Goal: Task Accomplishment & Management: Manage account settings

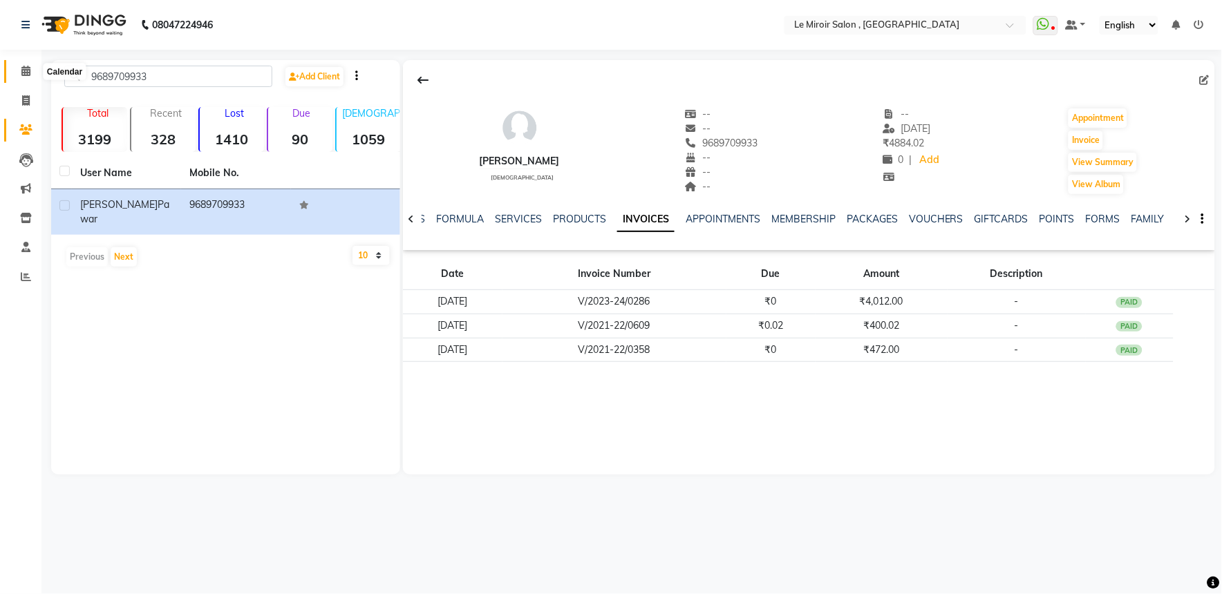
click at [21, 70] on icon at bounding box center [25, 71] width 9 height 10
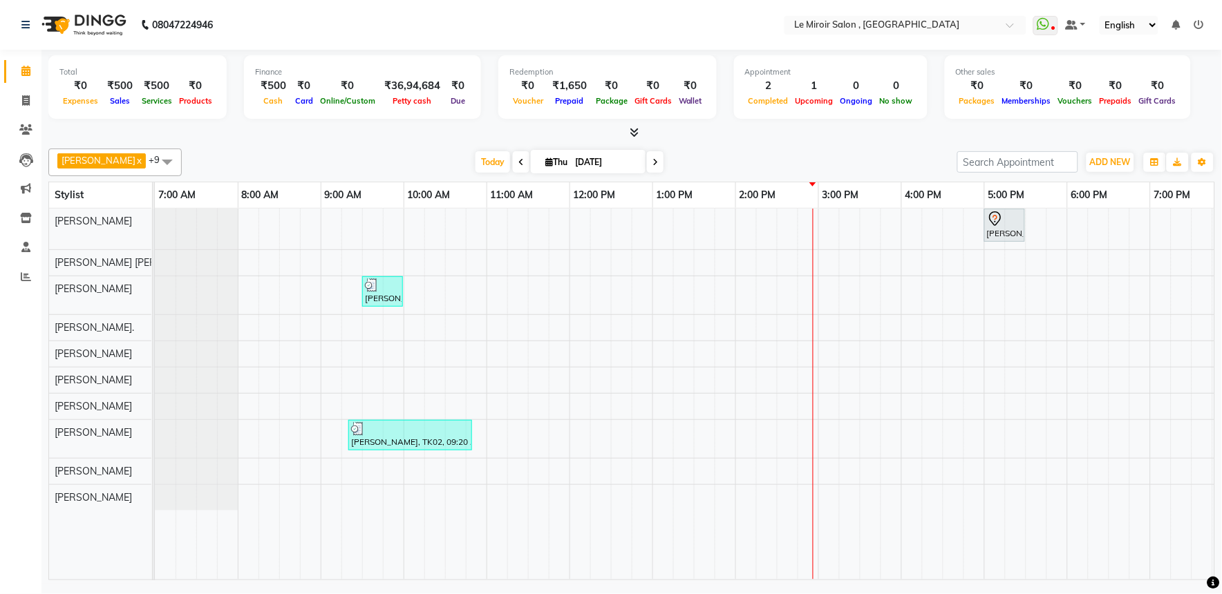
click at [647, 156] on span at bounding box center [655, 161] width 17 height 21
type input "[DATE]"
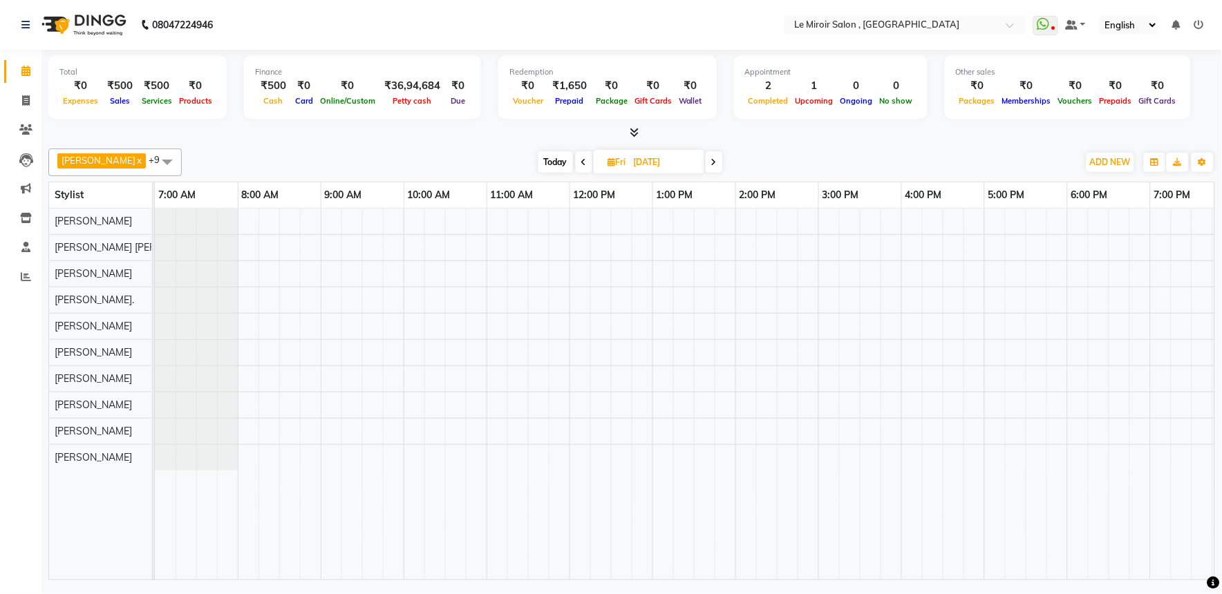
click at [743, 224] on div at bounding box center [777, 394] width 1244 height 371
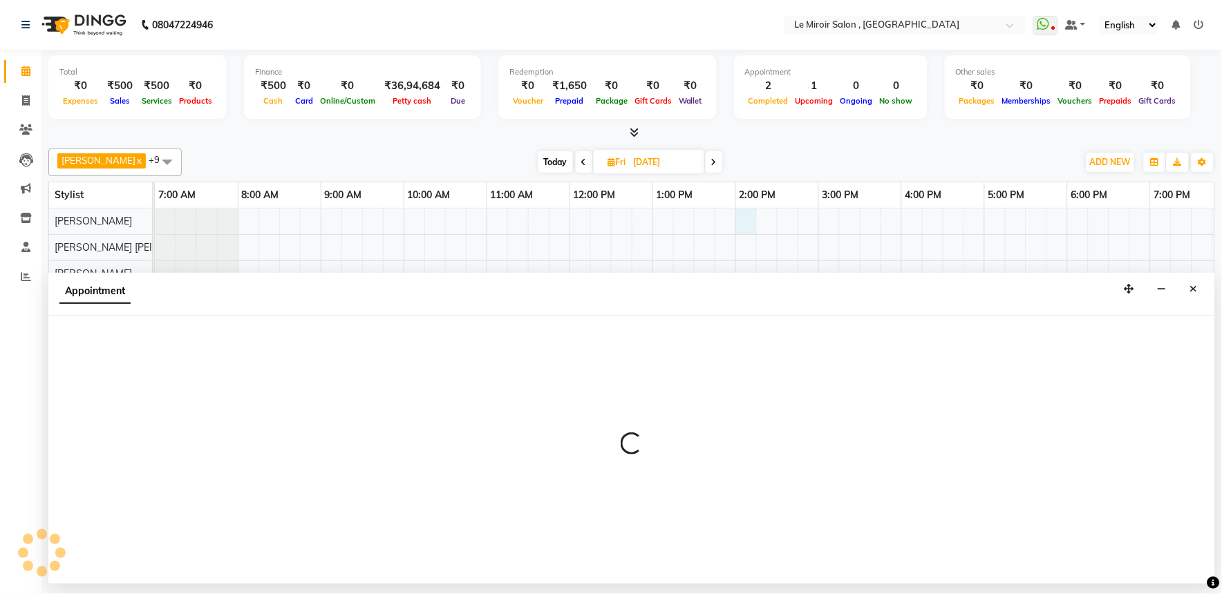
select select "24215"
select select "tentative"
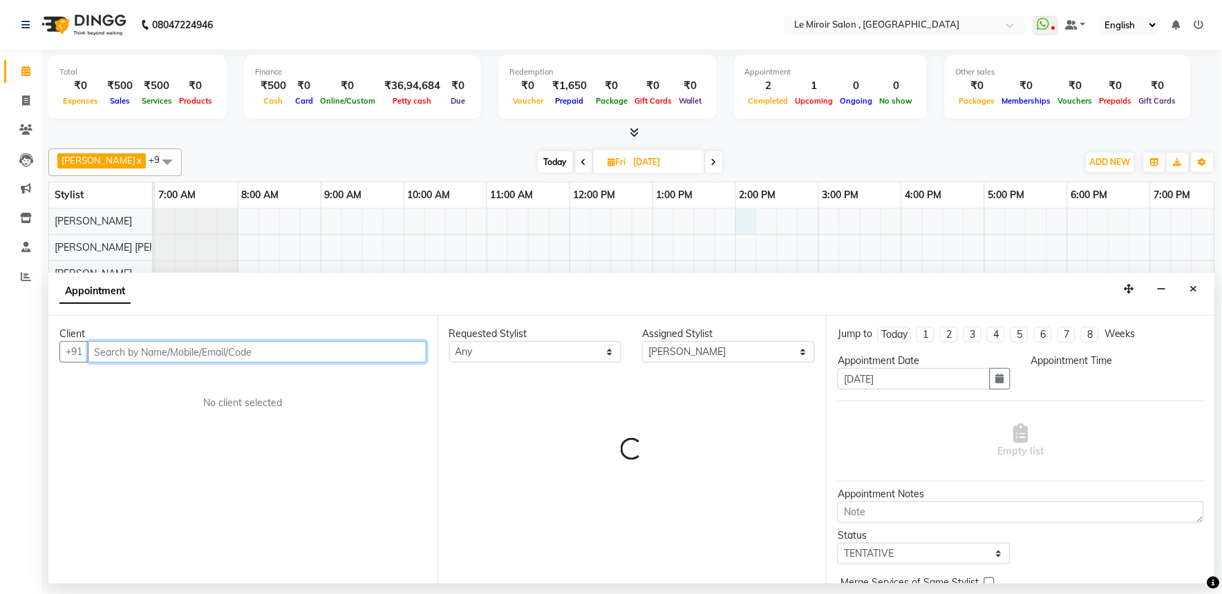
select select "840"
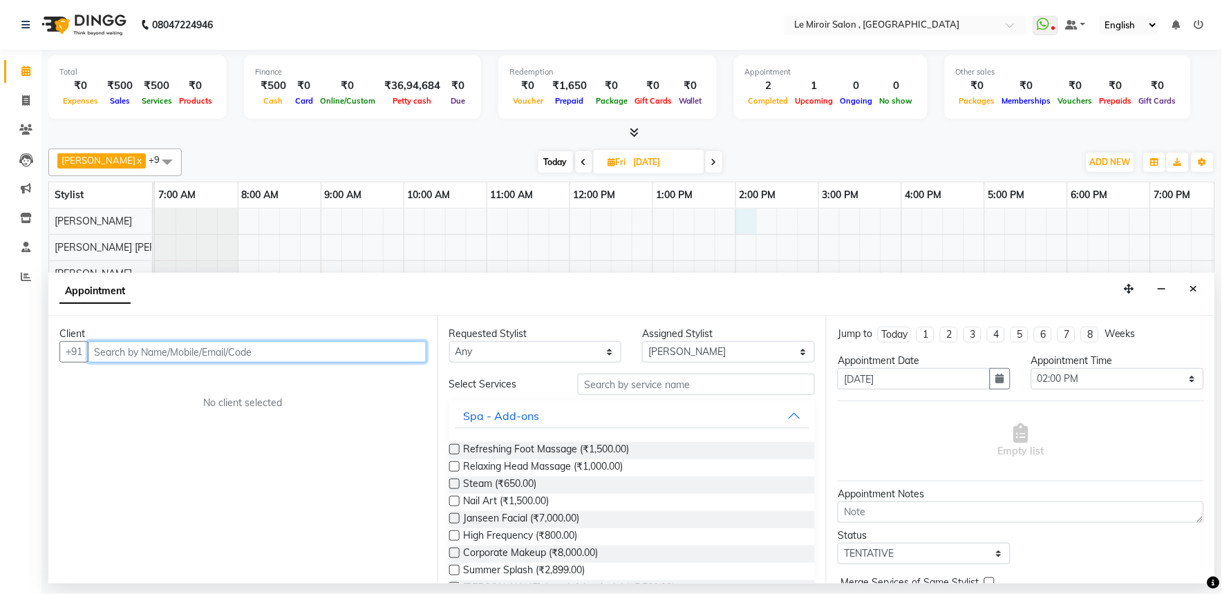
click at [182, 347] on input "text" at bounding box center [257, 351] width 339 height 21
paste input "98227 94794"
click at [122, 354] on input "98227 94794" at bounding box center [228, 351] width 281 height 21
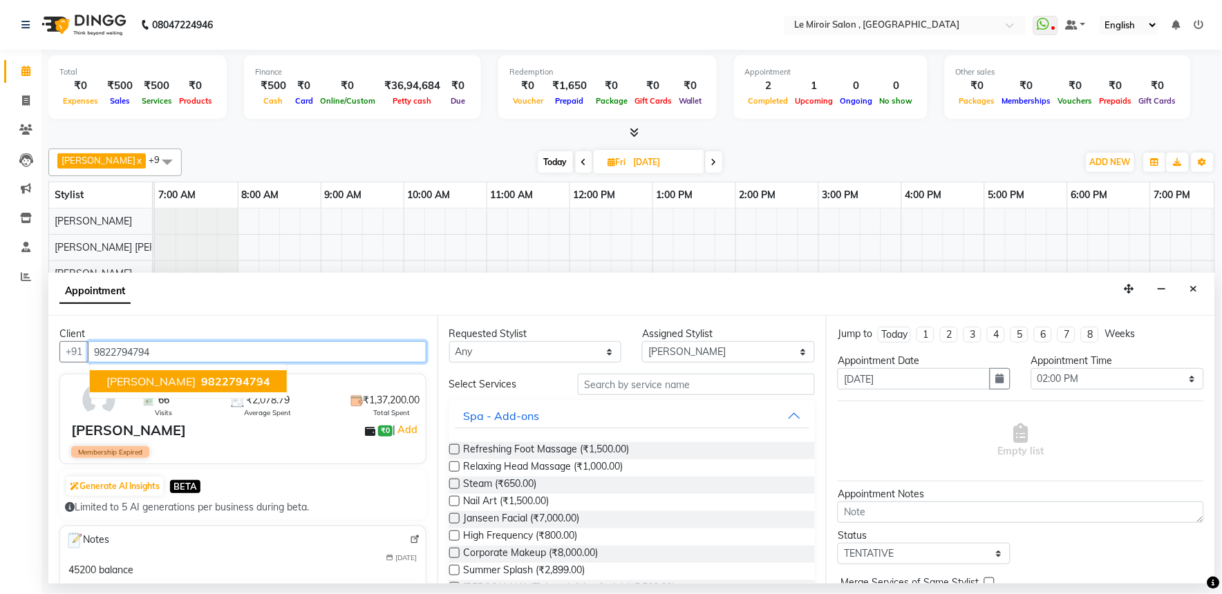
click at [180, 381] on span "[PERSON_NAME]" at bounding box center [150, 381] width 89 height 14
type input "9822794794"
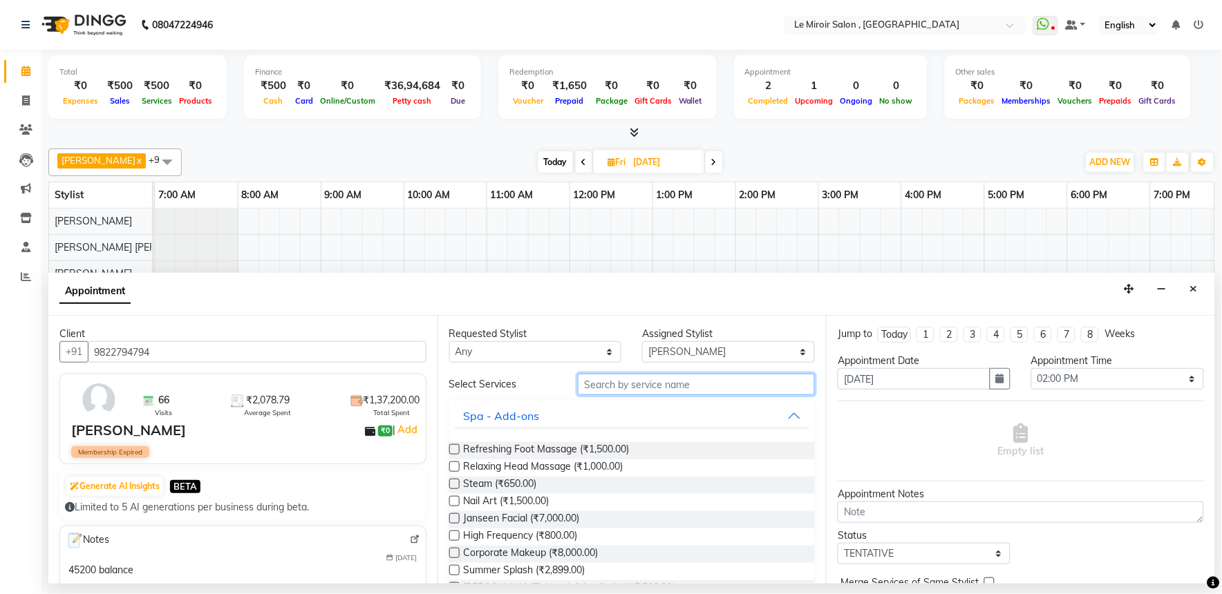
click at [665, 381] on input "text" at bounding box center [696, 384] width 237 height 21
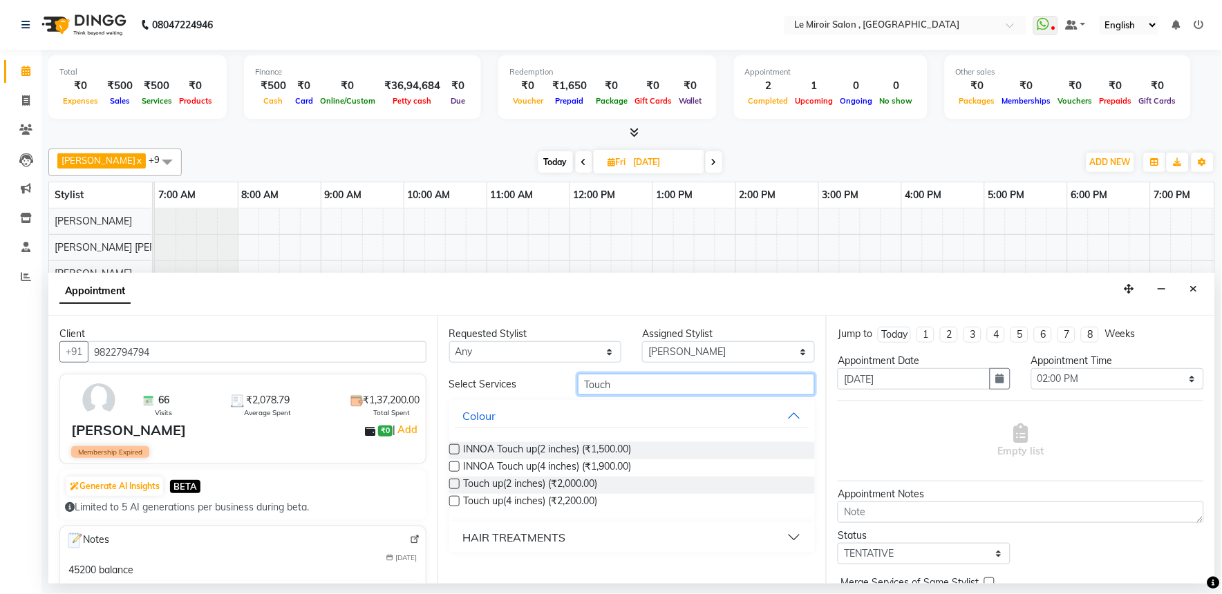
type input "Touch"
click at [453, 468] on label at bounding box center [454, 467] width 10 height 10
click at [453, 468] on input "checkbox" at bounding box center [453, 468] width 9 height 9
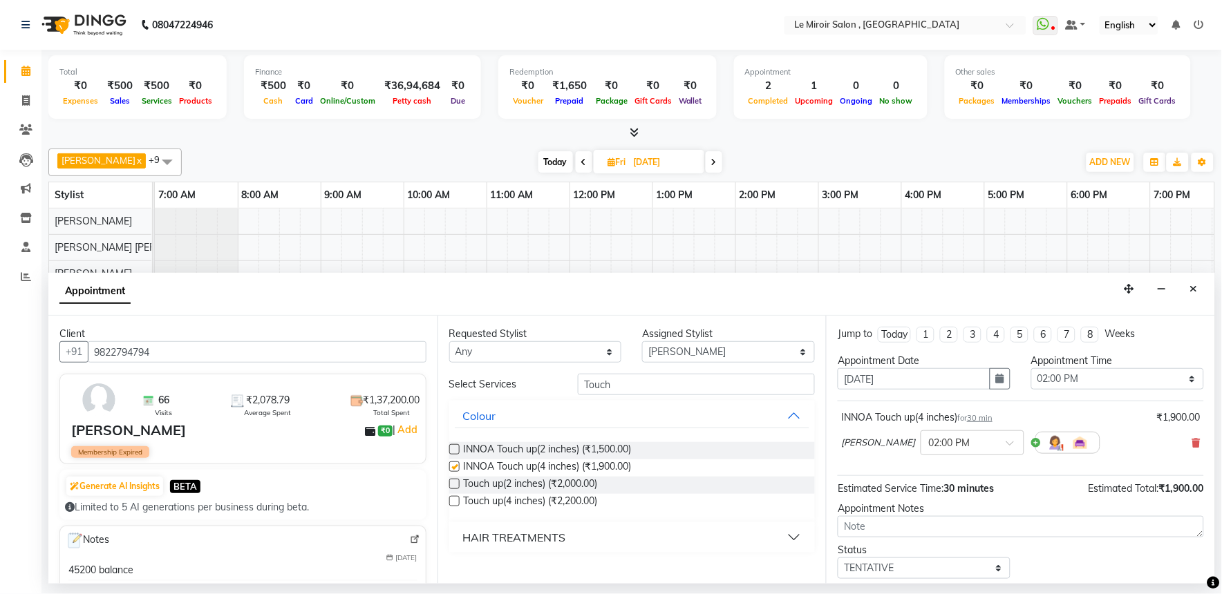
checkbox input "false"
click at [699, 348] on select "Select [PERSON_NAME] [PERSON_NAME] [PERSON_NAME] [PERSON_NAME] [PERSON_NAME]. […" at bounding box center [728, 351] width 173 height 21
select select "67539"
click at [642, 341] on select "Select [PERSON_NAME] [PERSON_NAME] [PERSON_NAME] [PERSON_NAME] [PERSON_NAME]. […" at bounding box center [728, 351] width 173 height 21
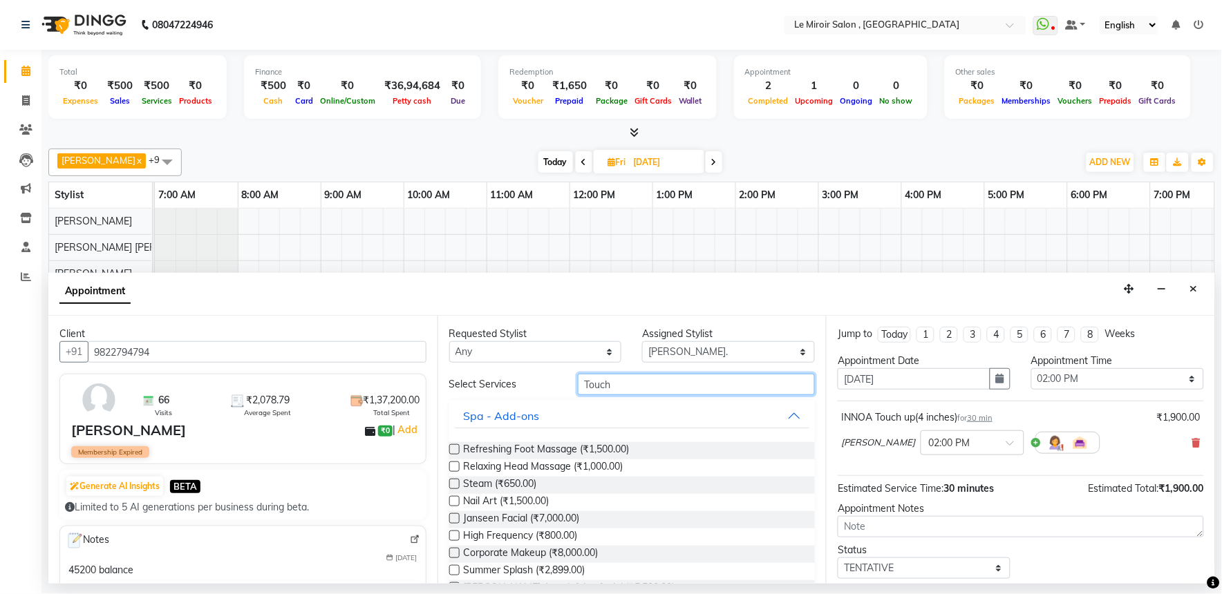
click at [629, 387] on input "Touch" at bounding box center [696, 384] width 237 height 21
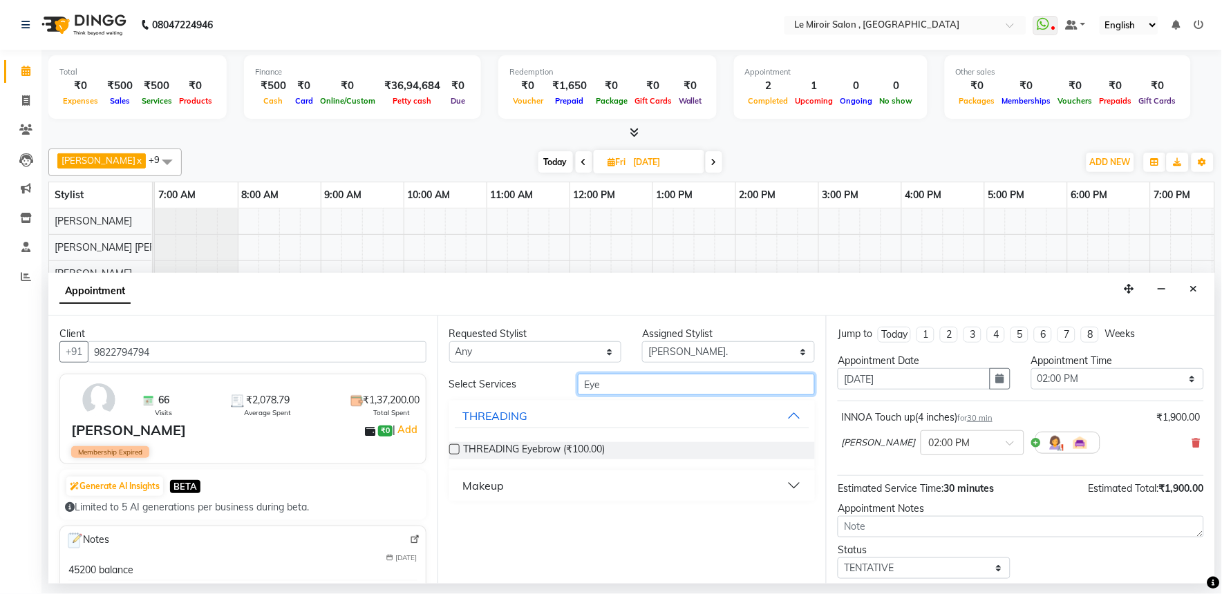
type input "Eye"
click at [453, 445] on label at bounding box center [454, 449] width 10 height 10
click at [453, 446] on input "checkbox" at bounding box center [453, 450] width 9 height 9
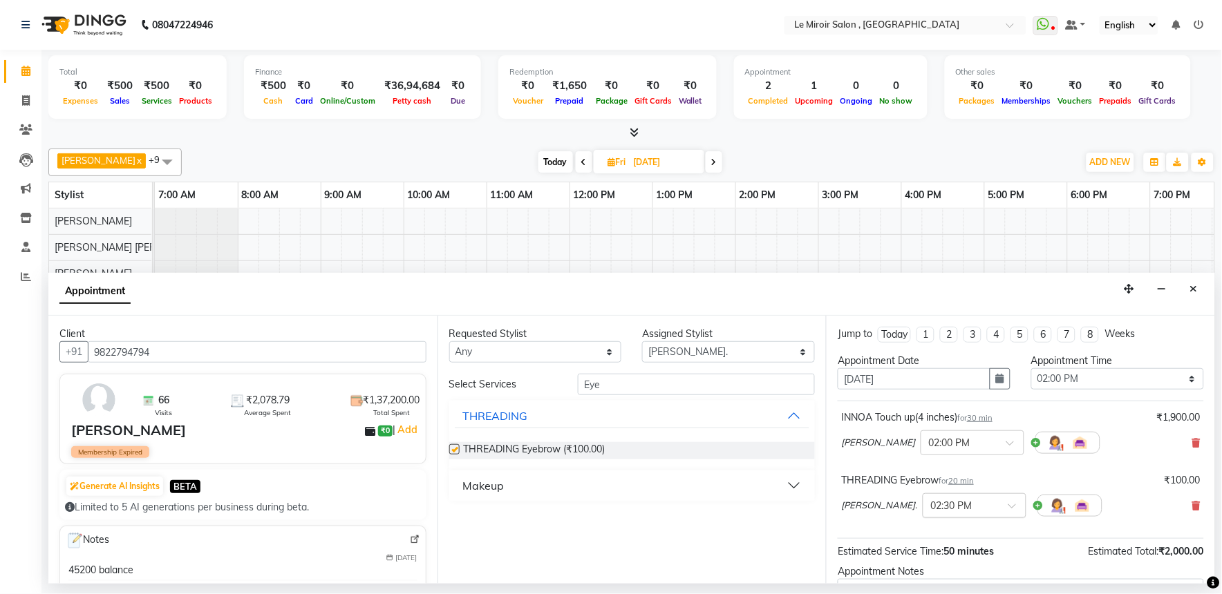
checkbox input "false"
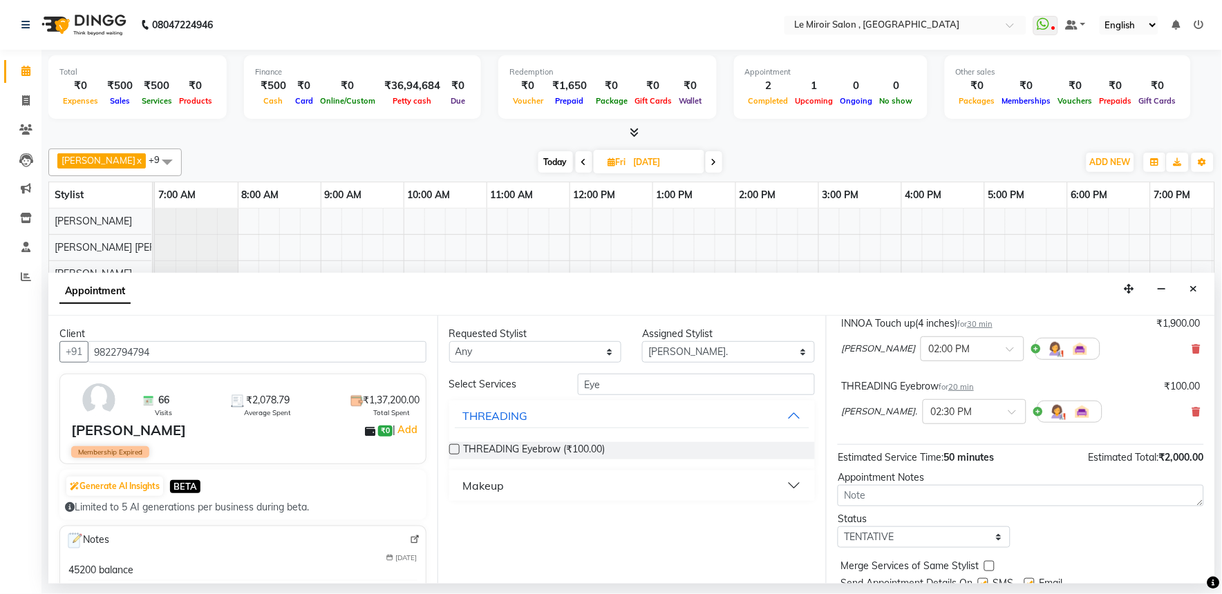
scroll to position [146, 0]
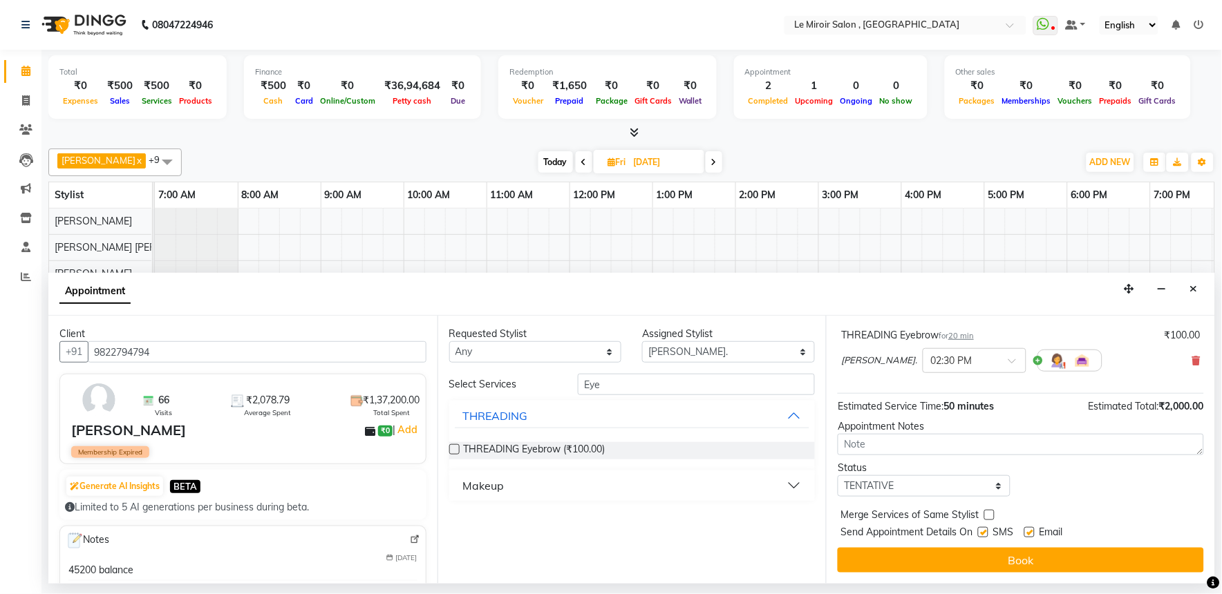
click at [1030, 528] on label at bounding box center [1029, 532] width 10 height 10
click at [1030, 529] on input "checkbox" at bounding box center [1028, 533] width 9 height 9
checkbox input "false"
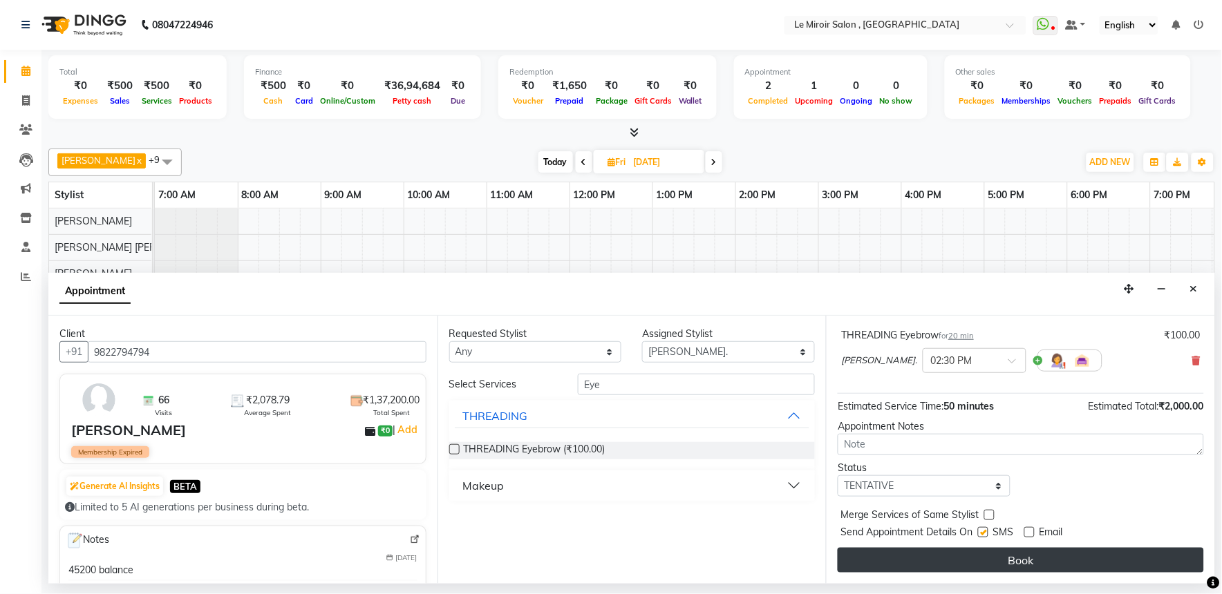
click at [1023, 557] on button "Book" at bounding box center [1020, 560] width 366 height 25
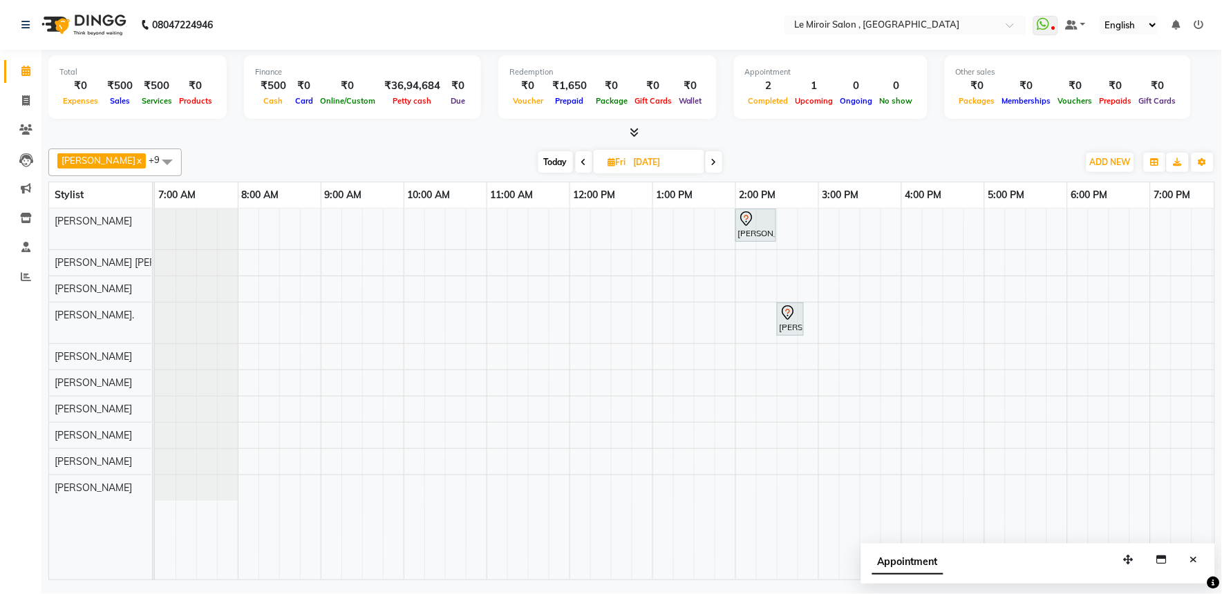
click at [556, 166] on span "Today" at bounding box center [555, 161] width 35 height 21
type input "[DATE]"
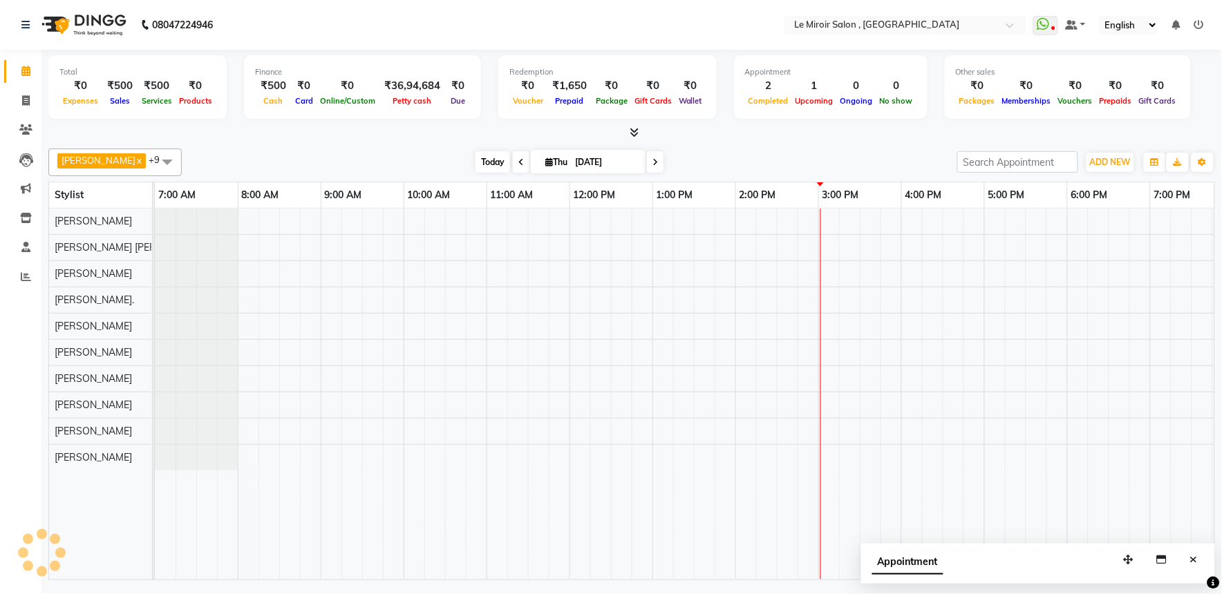
scroll to position [0, 184]
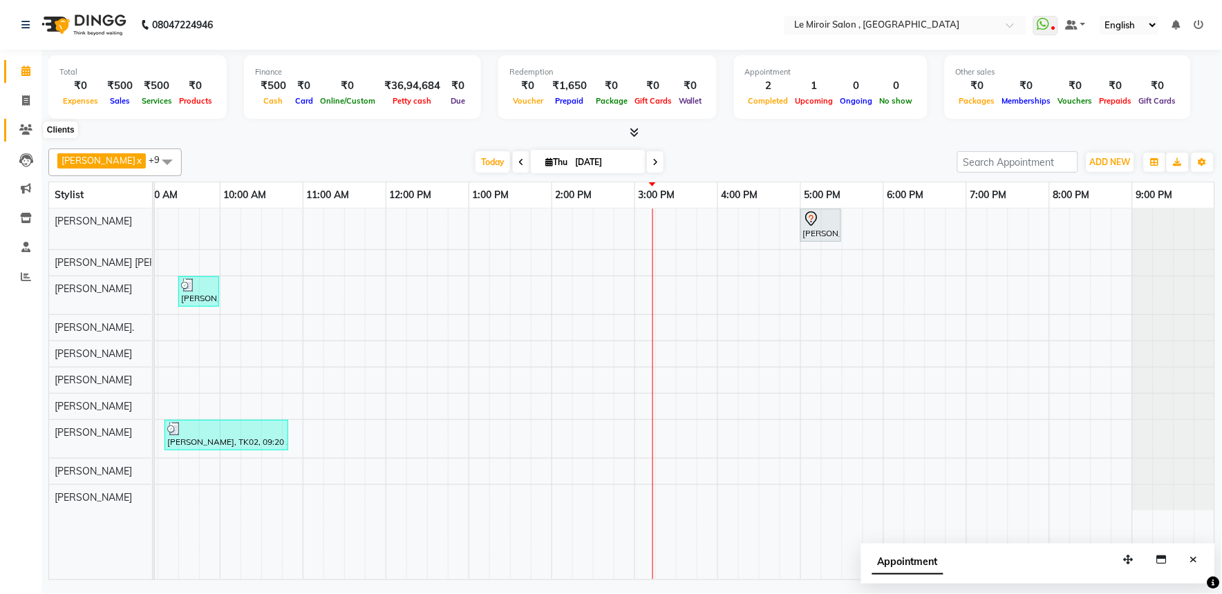
click at [26, 126] on icon at bounding box center [25, 129] width 13 height 10
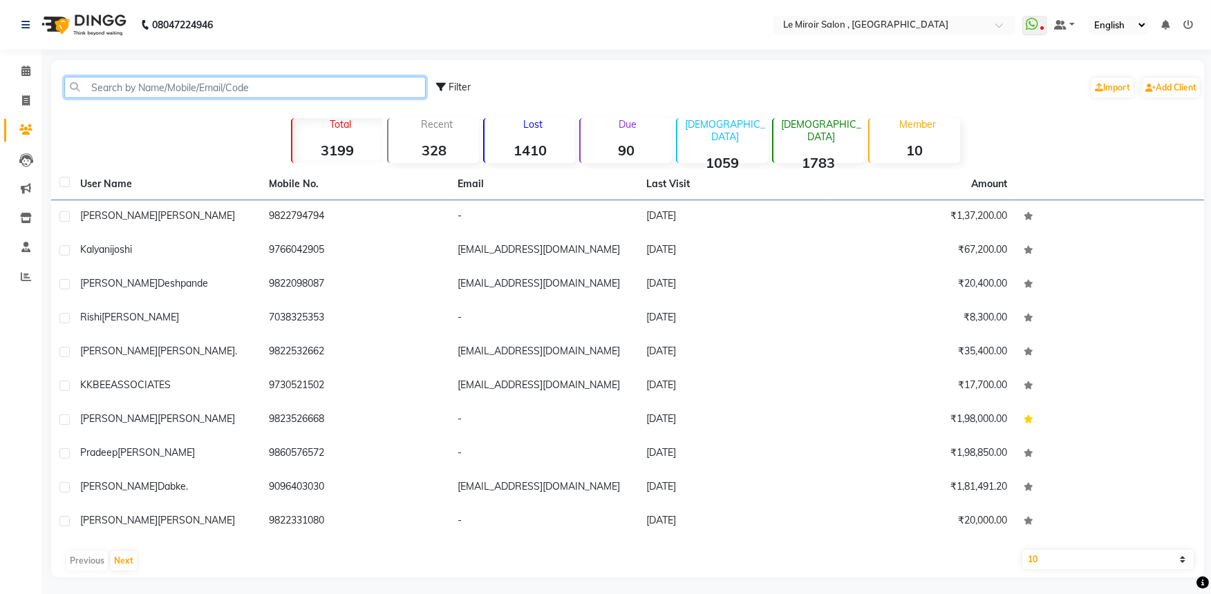
drag, startPoint x: 57, startPoint y: 121, endPoint x: 163, endPoint y: 85, distance: 111.7
click at [163, 85] on input "text" at bounding box center [244, 87] width 361 height 21
paste input "9822286657"
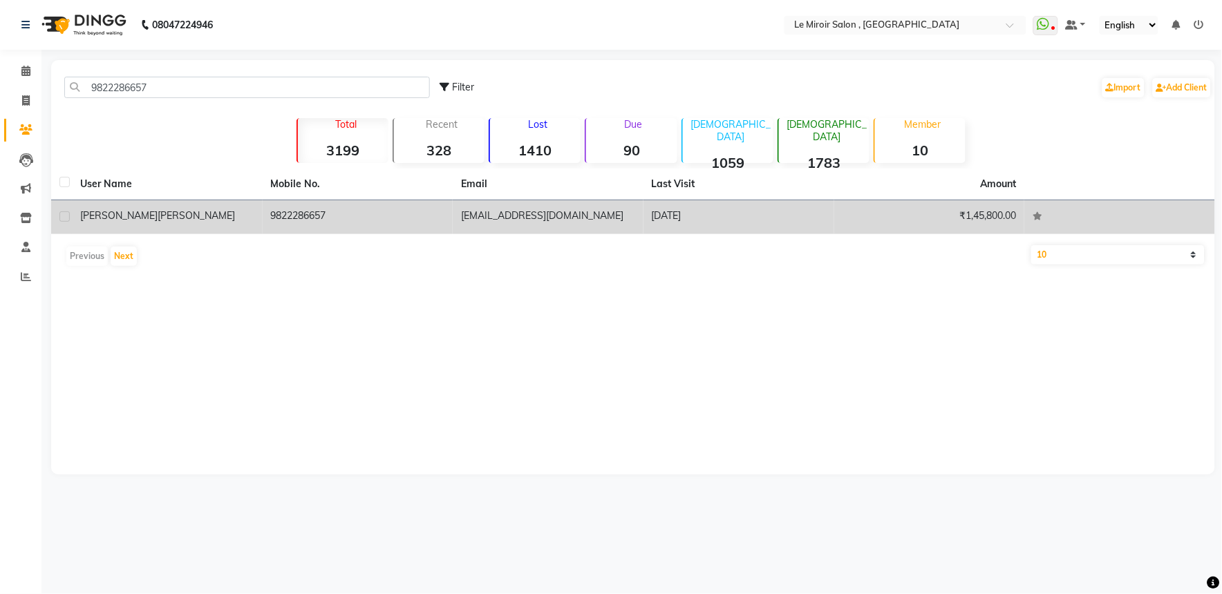
click at [183, 223] on td "[PERSON_NAME]" at bounding box center [167, 217] width 191 height 34
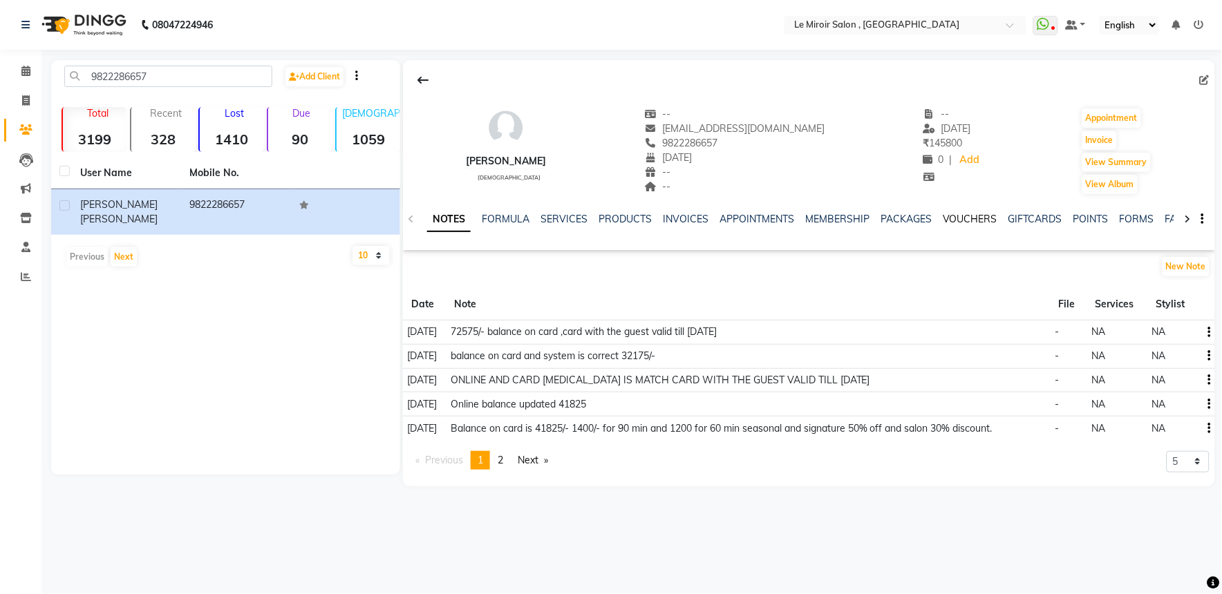
click at [945, 213] on link "VOUCHERS" at bounding box center [969, 219] width 55 height 12
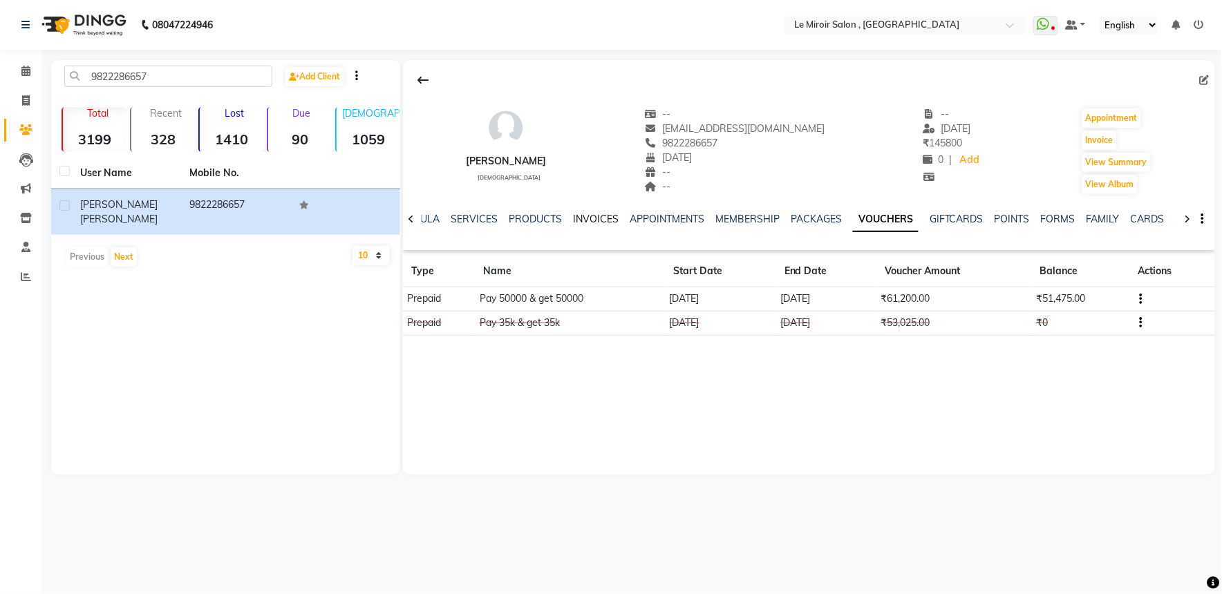
click at [578, 215] on link "INVOICES" at bounding box center [596, 219] width 46 height 12
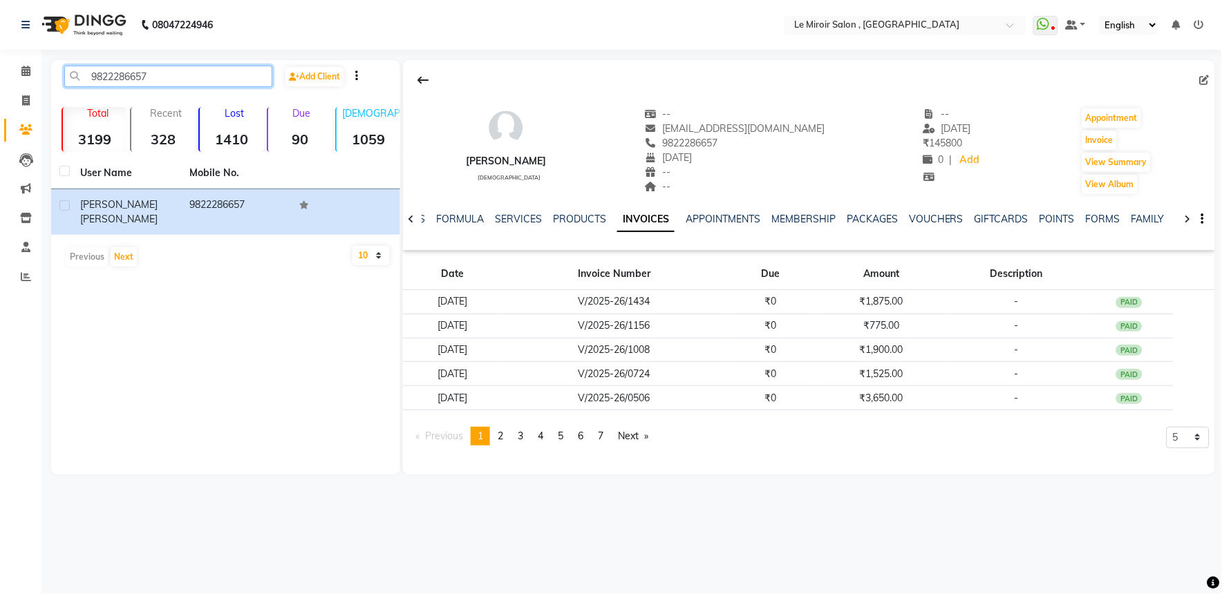
click at [122, 79] on input "9822286657" at bounding box center [168, 76] width 208 height 21
paste input "923751159"
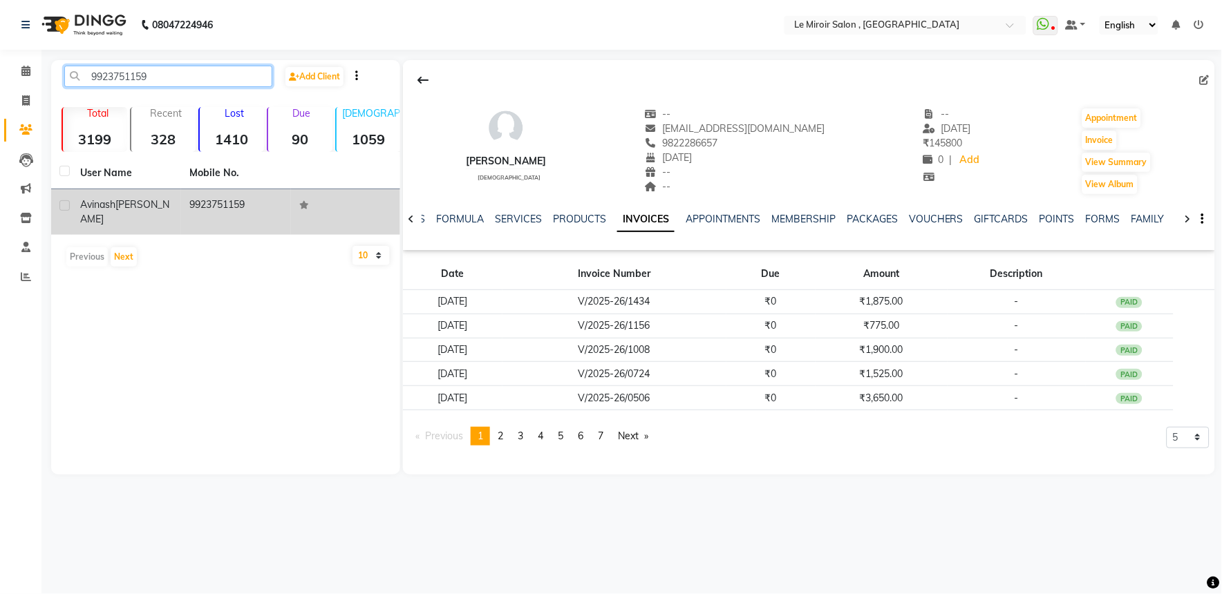
type input "9923751159"
click at [158, 209] on div "[PERSON_NAME]" at bounding box center [126, 212] width 93 height 29
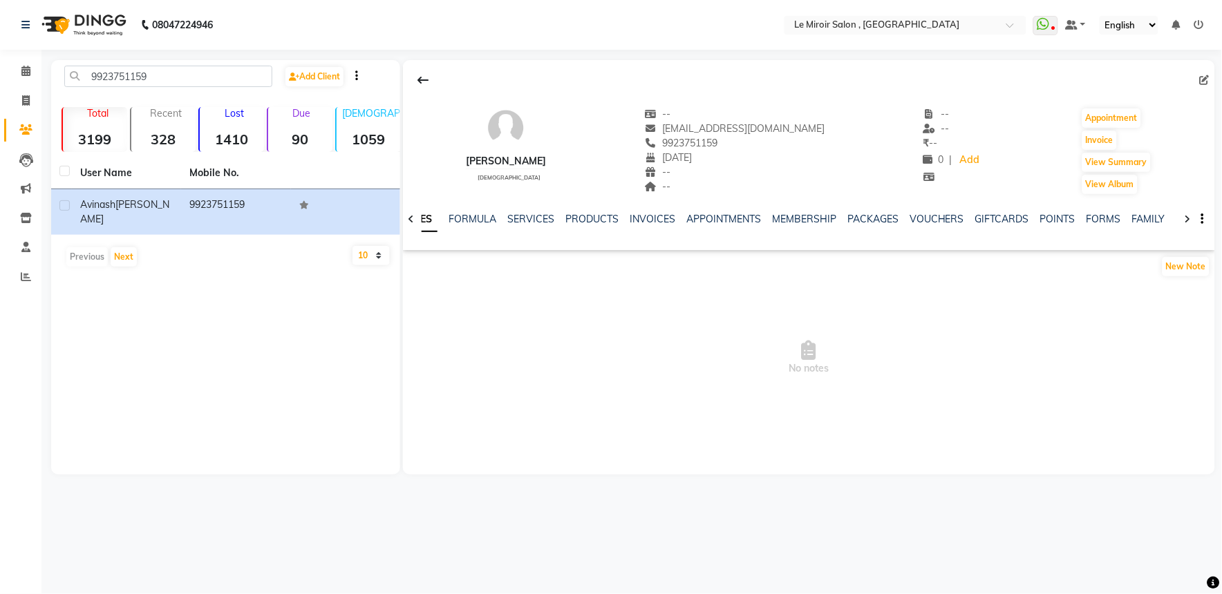
click at [126, 62] on div "9923751159 Add Client Total 3199 Recent 328 Lost 1410 Due 90 [DEMOGRAPHIC_DATA]…" at bounding box center [225, 267] width 349 height 415
click at [122, 75] on input "9923751159" at bounding box center [168, 76] width 208 height 21
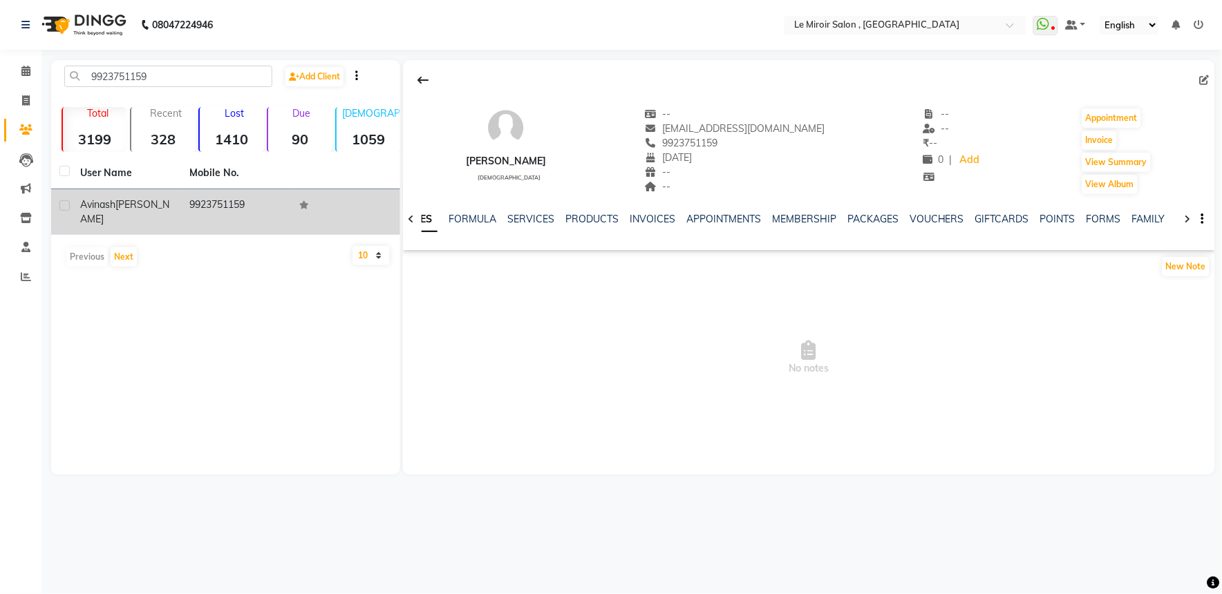
click at [136, 209] on span "[PERSON_NAME]" at bounding box center [124, 211] width 89 height 27
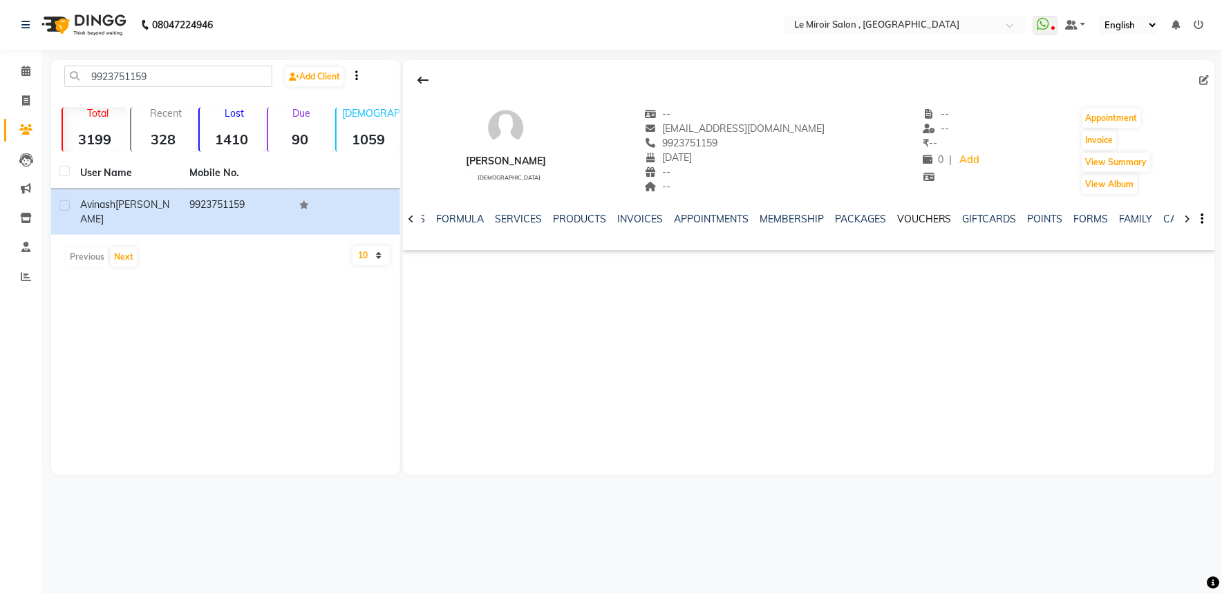
click at [922, 214] on link "VOUCHERS" at bounding box center [924, 219] width 55 height 12
click at [820, 225] on div "PACKAGES" at bounding box center [815, 219] width 51 height 15
click at [818, 222] on link "PACKAGES" at bounding box center [815, 219] width 51 height 12
click at [589, 218] on link "INVOICES" at bounding box center [607, 219] width 46 height 12
click at [523, 218] on link "SERVICES" at bounding box center [518, 219] width 47 height 12
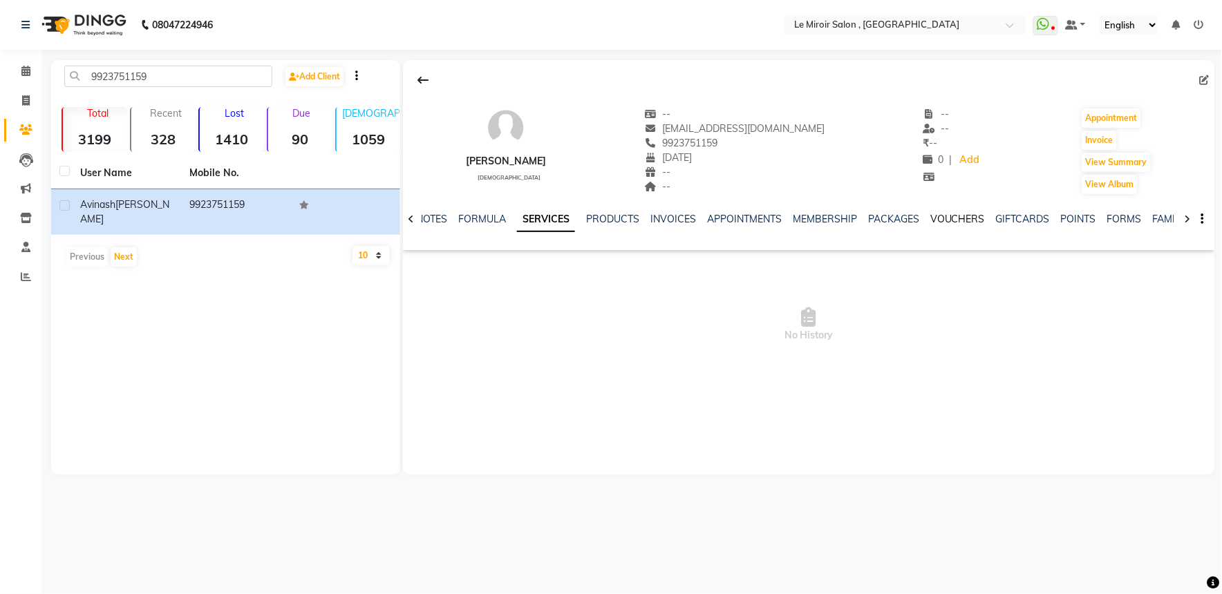
click at [966, 219] on link "VOUCHERS" at bounding box center [957, 219] width 55 height 12
click at [18, 73] on span at bounding box center [26, 72] width 24 height 16
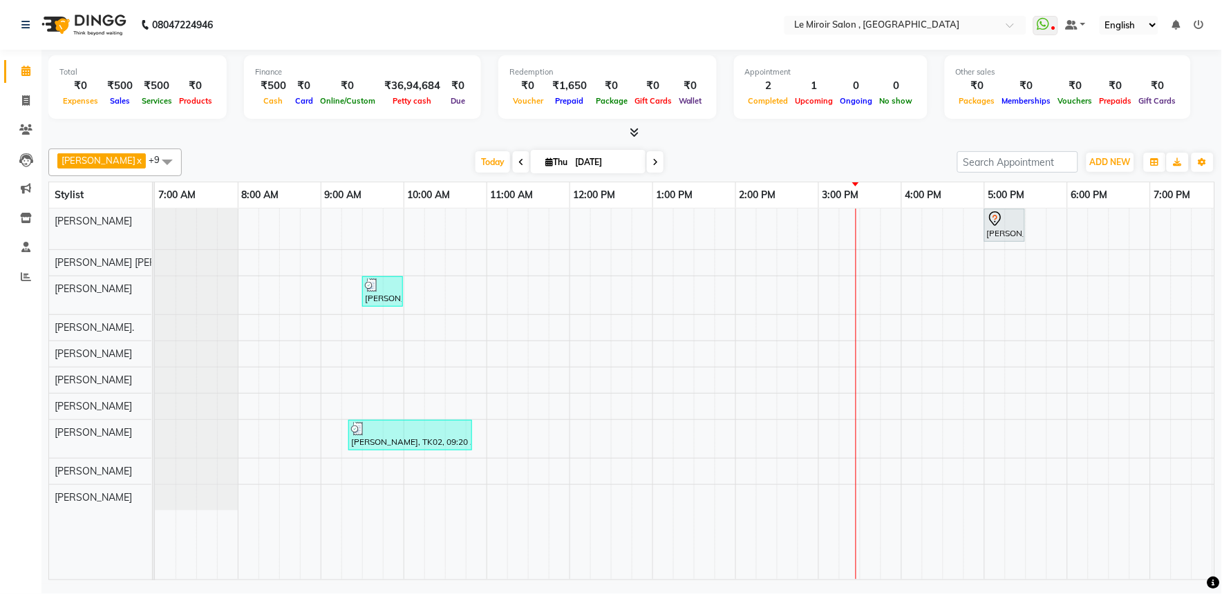
click at [647, 163] on span at bounding box center [655, 161] width 17 height 21
type input "[DATE]"
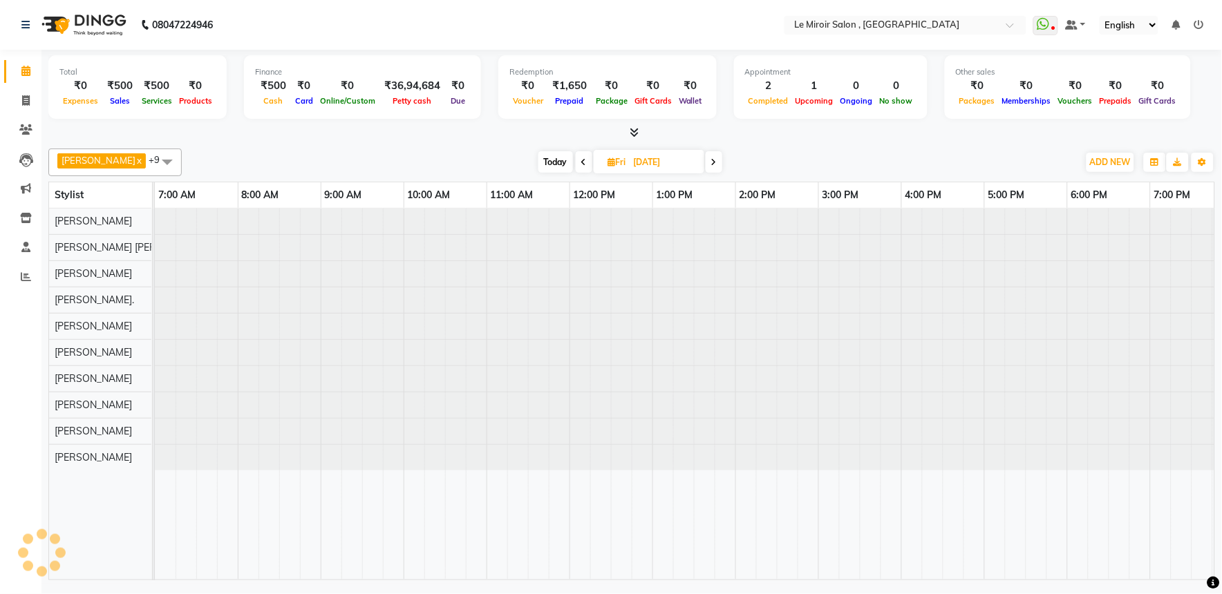
scroll to position [0, 184]
